Goal: Task Accomplishment & Management: Manage account settings

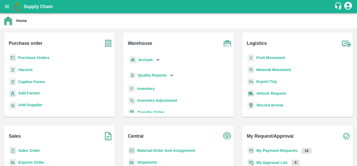
click at [32, 56] on b "Purchase Orders" at bounding box center [33, 57] width 31 height 4
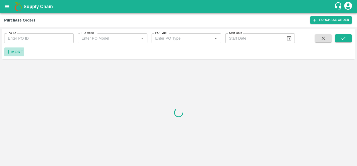
click at [20, 52] on strong "More" at bounding box center [17, 52] width 12 height 4
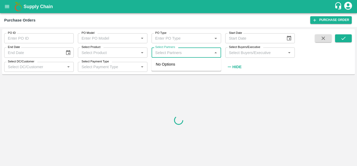
click at [167, 56] on input "Select Partners" at bounding box center [182, 52] width 58 height 7
paste input "9673703535"
type input "9673703535"
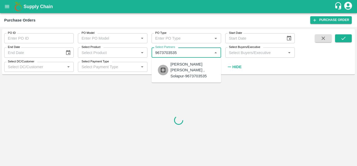
click at [165, 69] on input "checkbox" at bounding box center [163, 70] width 10 height 10
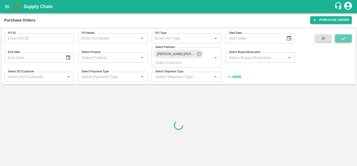
click at [342, 39] on icon "submit" at bounding box center [344, 38] width 4 height 3
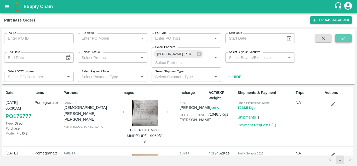
click at [343, 40] on icon "submit" at bounding box center [344, 38] width 6 height 6
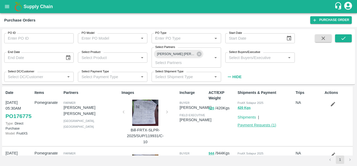
click at [267, 125] on link "Payment Requests ( 1 )" at bounding box center [257, 125] width 39 height 4
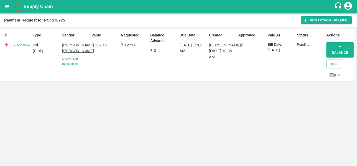
click at [18, 46] on link "PR-259562" at bounding box center [21, 45] width 17 height 5
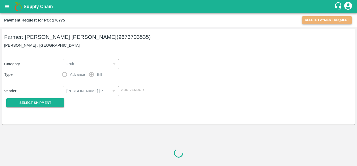
click at [323, 21] on button "Delete Payment Request" at bounding box center [327, 20] width 50 height 8
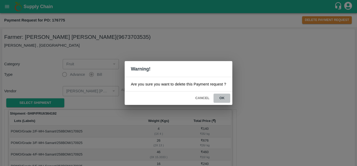
click at [222, 96] on button "ok" at bounding box center [222, 97] width 17 height 9
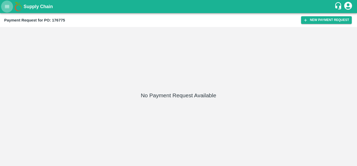
click at [7, 5] on icon "open drawer" at bounding box center [7, 7] width 6 height 6
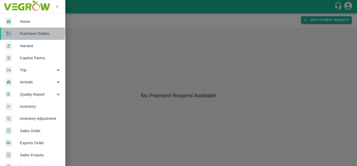
click at [21, 33] on span "Purchase Orders" at bounding box center [40, 34] width 41 height 6
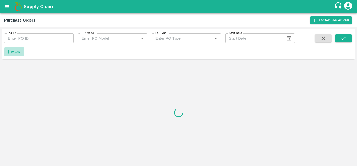
click at [16, 51] on strong "More" at bounding box center [17, 52] width 12 height 4
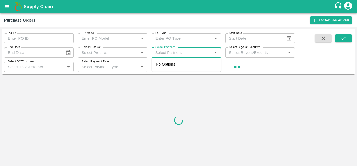
click at [178, 53] on input "Select Partners" at bounding box center [182, 52] width 58 height 7
paste input "9673703535"
type input "9673703535"
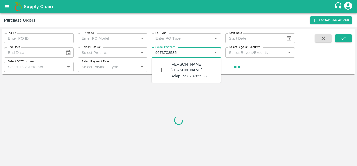
click at [162, 68] on input "checkbox" at bounding box center [163, 70] width 10 height 10
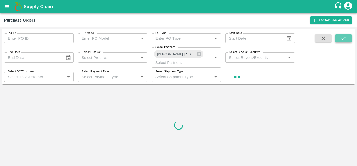
click at [341, 39] on icon "submit" at bounding box center [344, 38] width 6 height 6
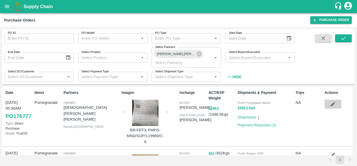
click at [331, 104] on icon "button" at bounding box center [333, 104] width 6 height 6
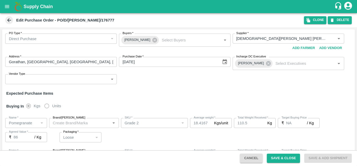
click at [9, 19] on icon at bounding box center [9, 20] width 6 height 6
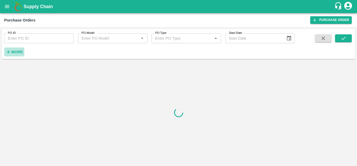
click at [14, 50] on strong "More" at bounding box center [17, 52] width 12 height 4
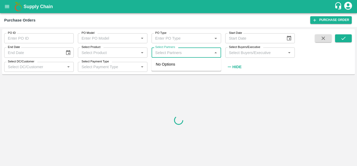
click at [176, 53] on input "Select Partners" at bounding box center [182, 52] width 58 height 7
paste input "9673703535"
type input "9673703535"
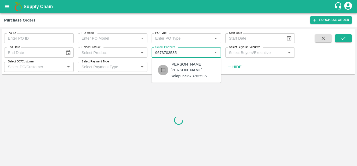
click at [166, 68] on input "checkbox" at bounding box center [163, 70] width 10 height 10
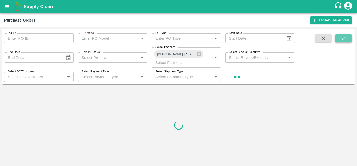
click at [348, 37] on button "submit" at bounding box center [343, 38] width 17 height 8
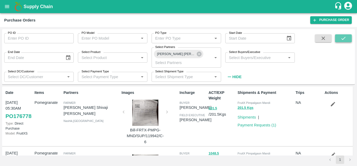
click at [348, 37] on button "submit" at bounding box center [343, 38] width 17 height 8
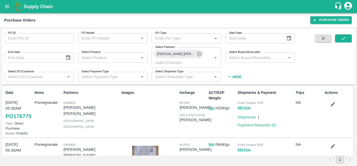
click at [332, 104] on icon "button" at bounding box center [333, 104] width 4 height 4
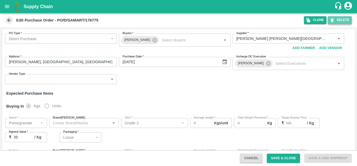
click at [338, 19] on button "DELETE" at bounding box center [340, 20] width 24 height 8
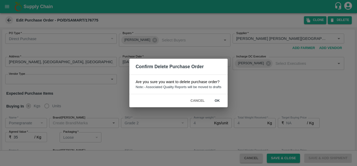
click at [218, 100] on button "ok" at bounding box center [217, 100] width 17 height 9
